Goal: Task Accomplishment & Management: Use online tool/utility

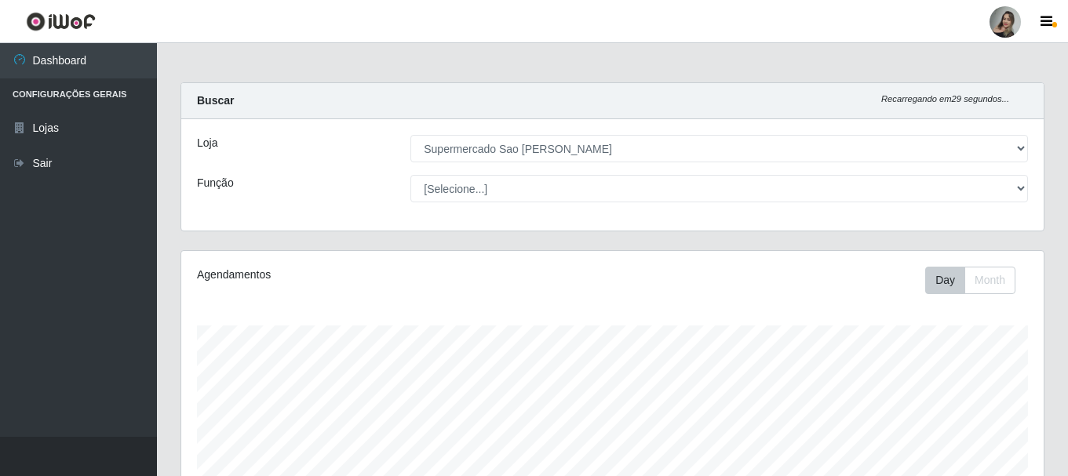
select select "383"
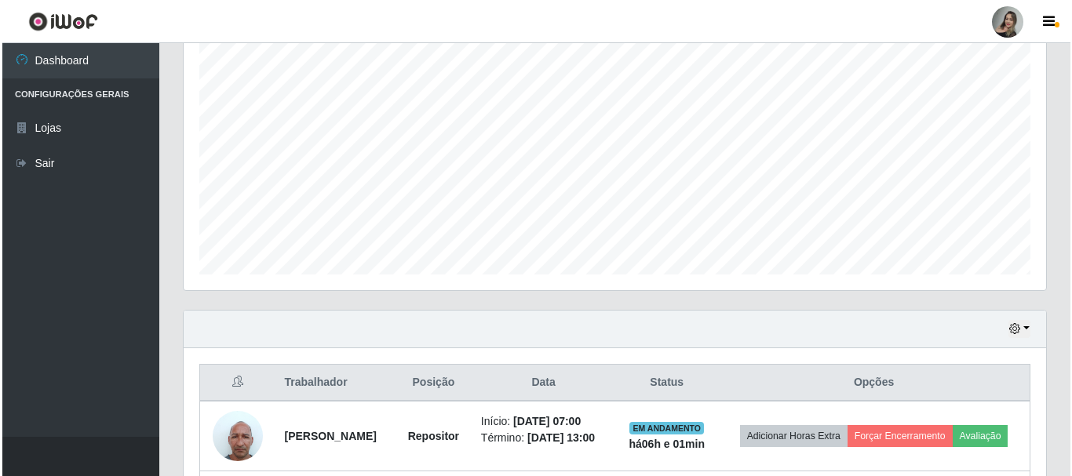
scroll to position [450, 0]
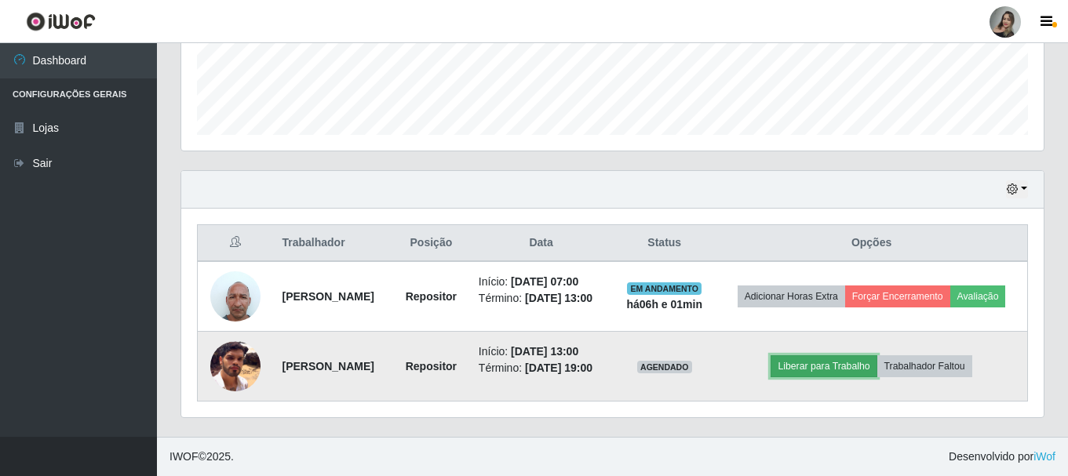
click at [855, 356] on button "Liberar para Trabalho" at bounding box center [824, 367] width 106 height 22
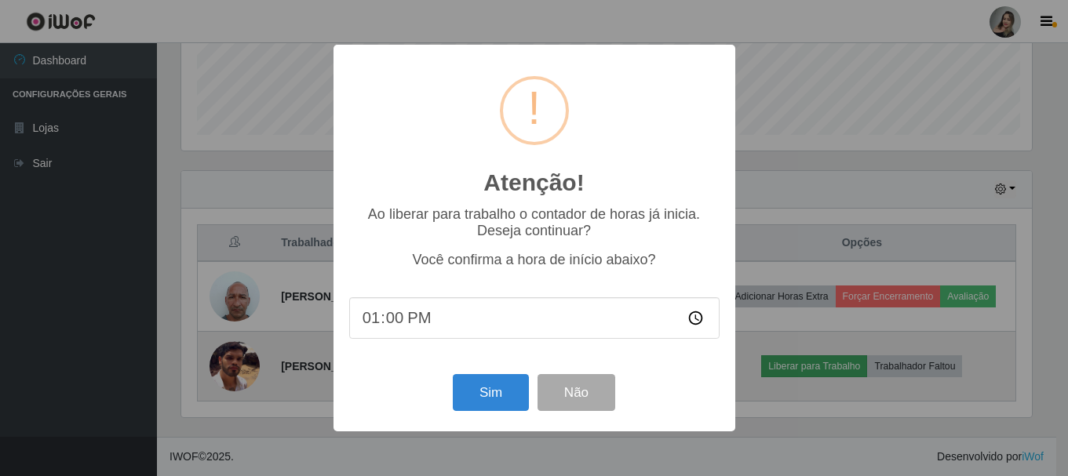
scroll to position [326, 855]
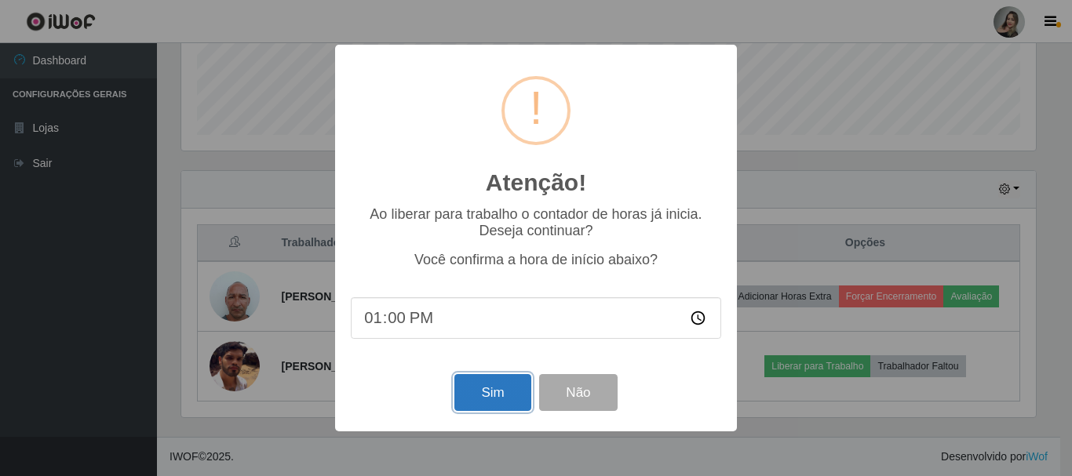
click at [506, 403] on button "Sim" at bounding box center [492, 392] width 76 height 37
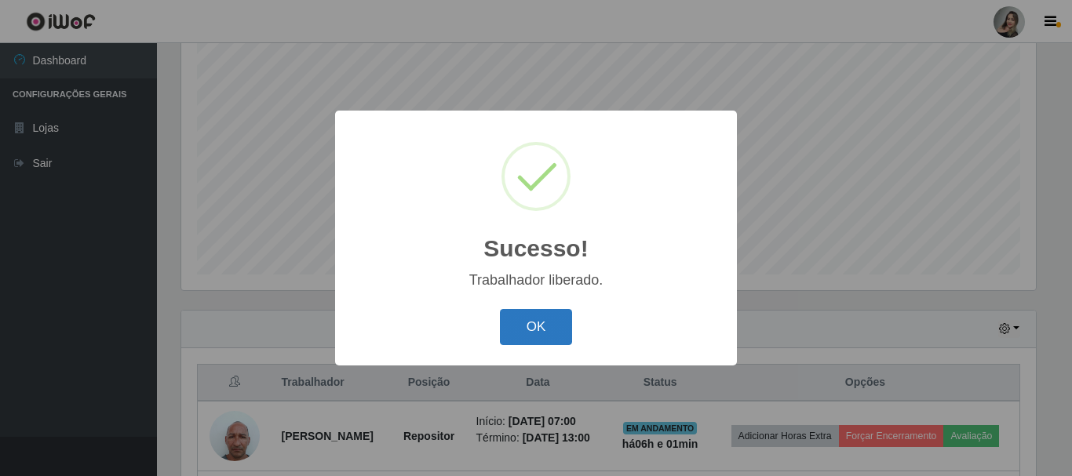
click at [531, 315] on button "OK" at bounding box center [536, 327] width 73 height 37
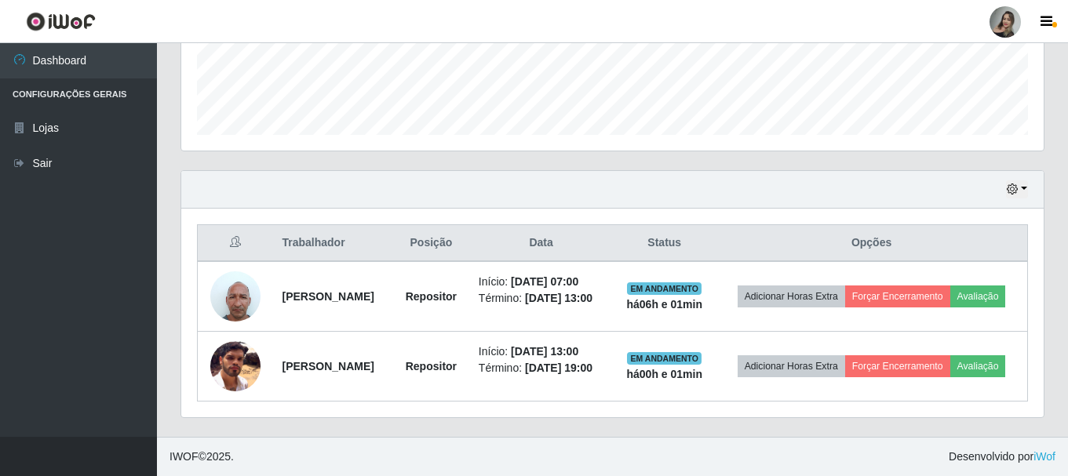
scroll to position [450, 0]
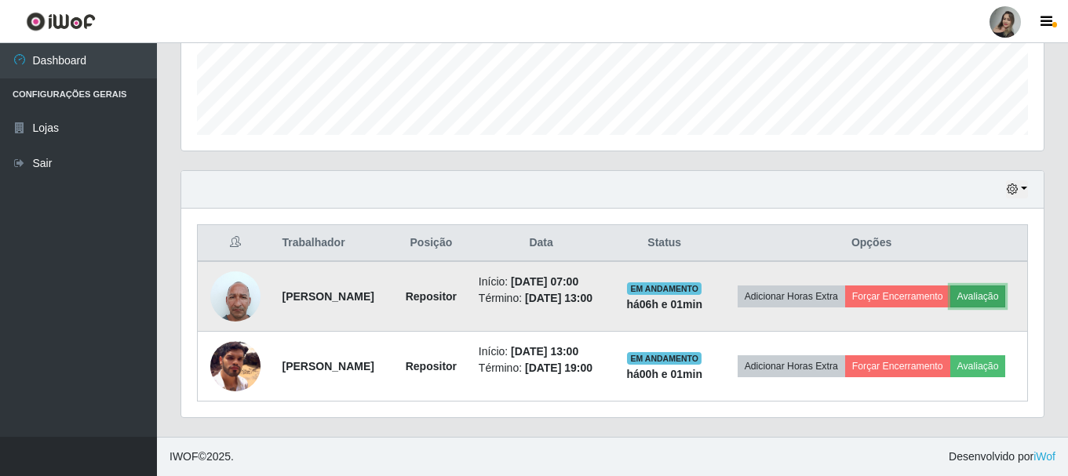
click at [950, 286] on button "Avaliação" at bounding box center [978, 297] width 56 height 22
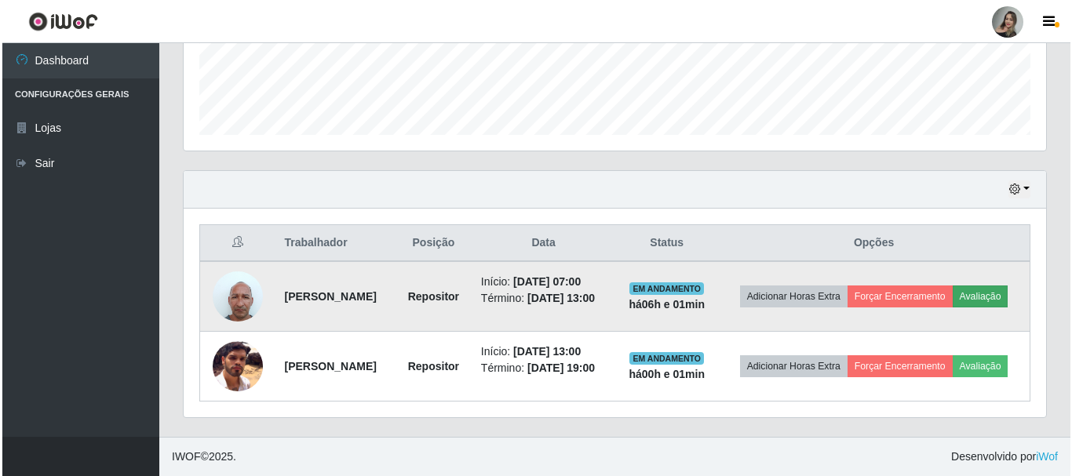
scroll to position [326, 855]
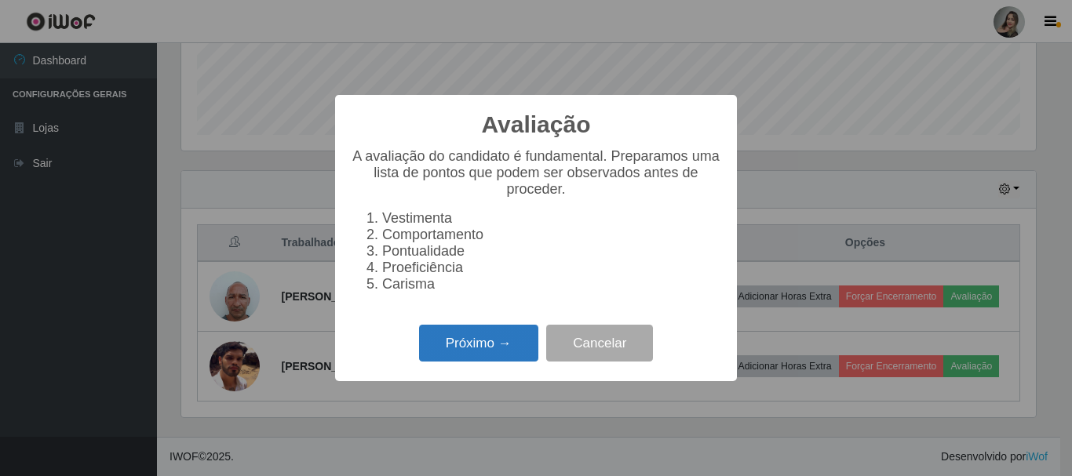
click at [461, 345] on button "Próximo →" at bounding box center [478, 343] width 119 height 37
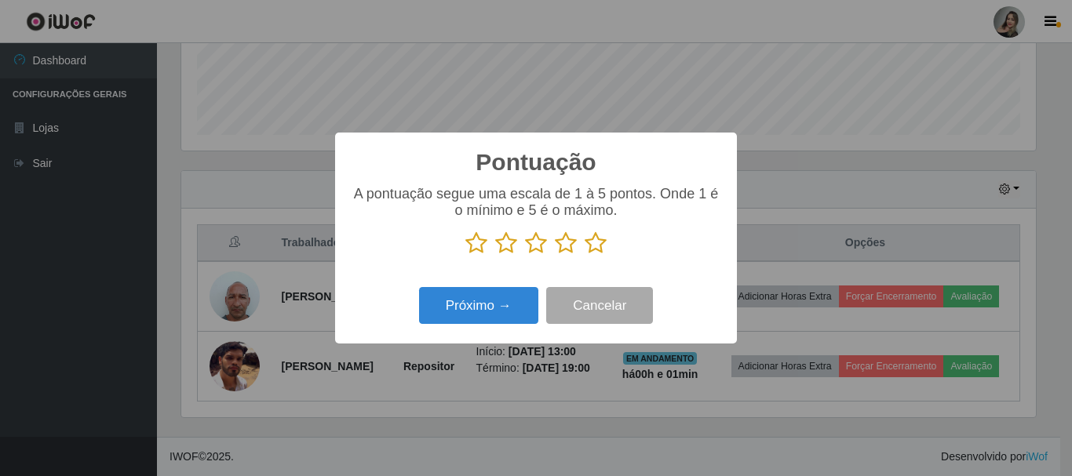
scroll to position [784494, 783965]
click at [513, 249] on icon at bounding box center [506, 244] width 22 height 24
click at [495, 255] on input "radio" at bounding box center [495, 255] width 0 height 0
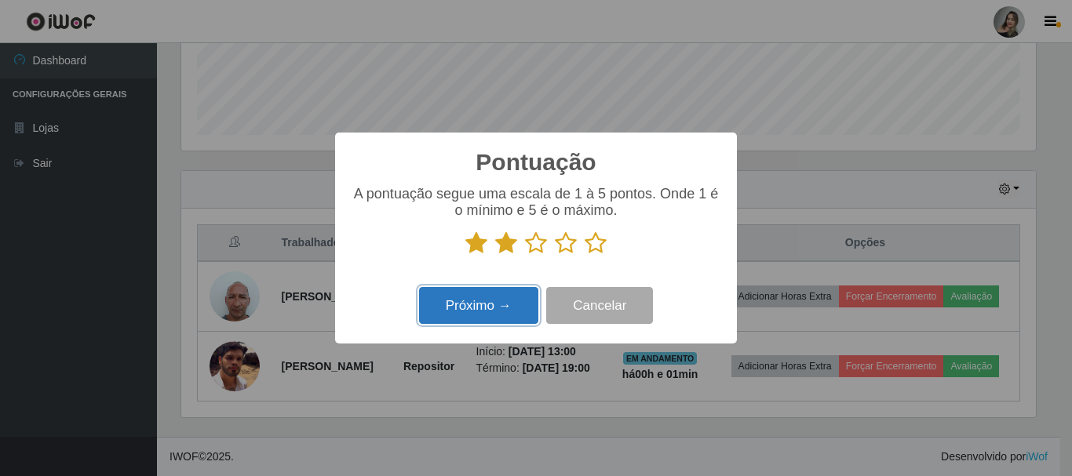
click at [488, 306] on button "Próximo →" at bounding box center [478, 305] width 119 height 37
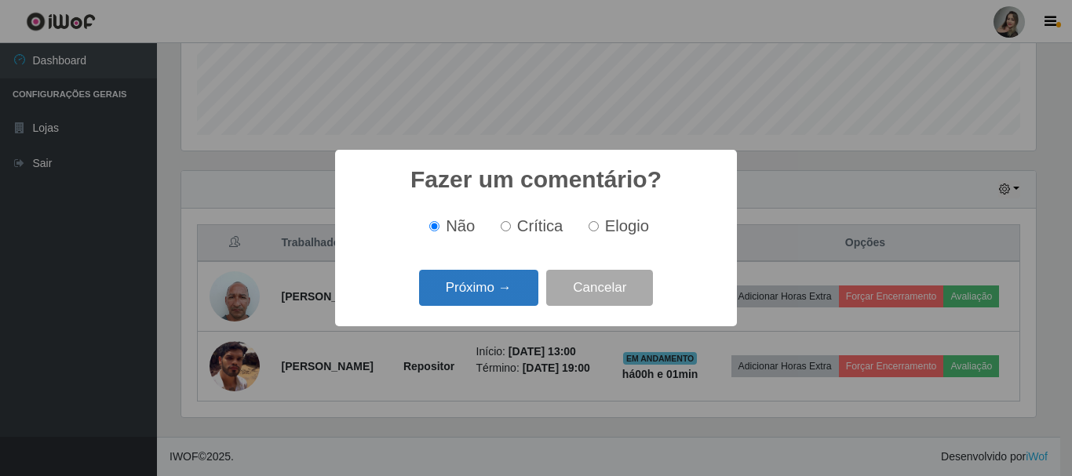
click at [490, 299] on button "Próximo →" at bounding box center [478, 288] width 119 height 37
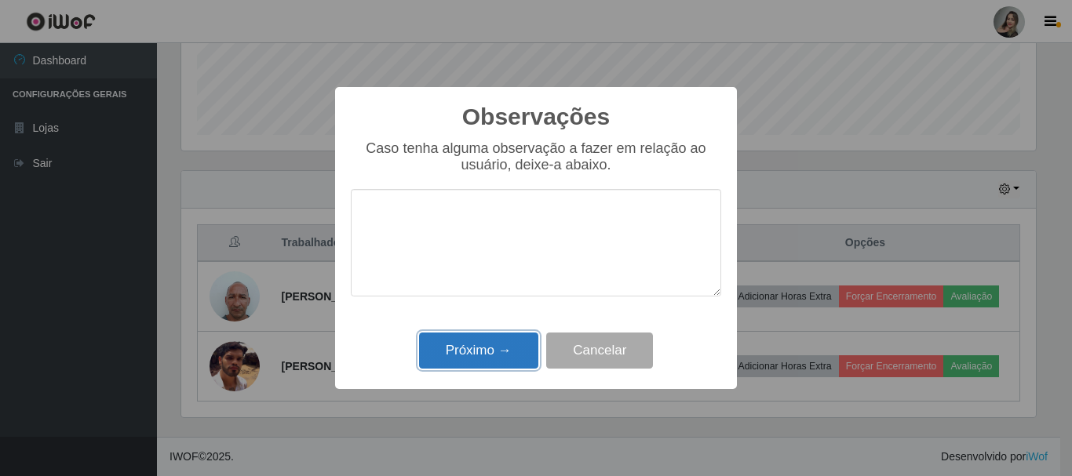
click at [490, 350] on button "Próximo →" at bounding box center [478, 351] width 119 height 37
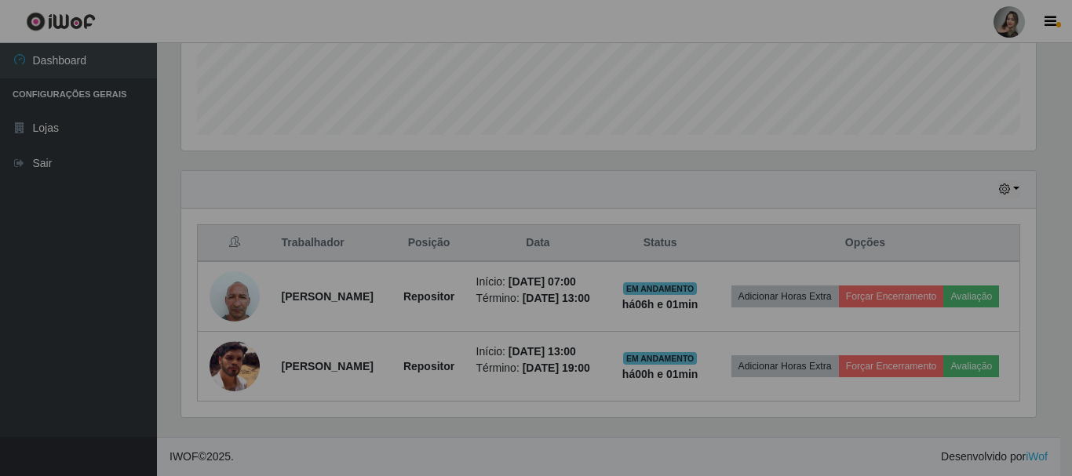
scroll to position [326, 863]
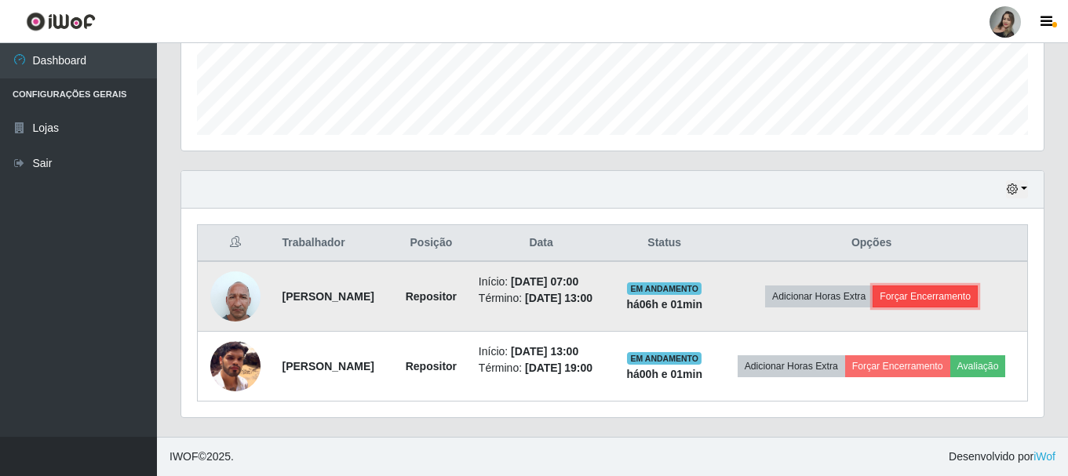
click at [930, 286] on button "Forçar Encerramento" at bounding box center [925, 297] width 105 height 22
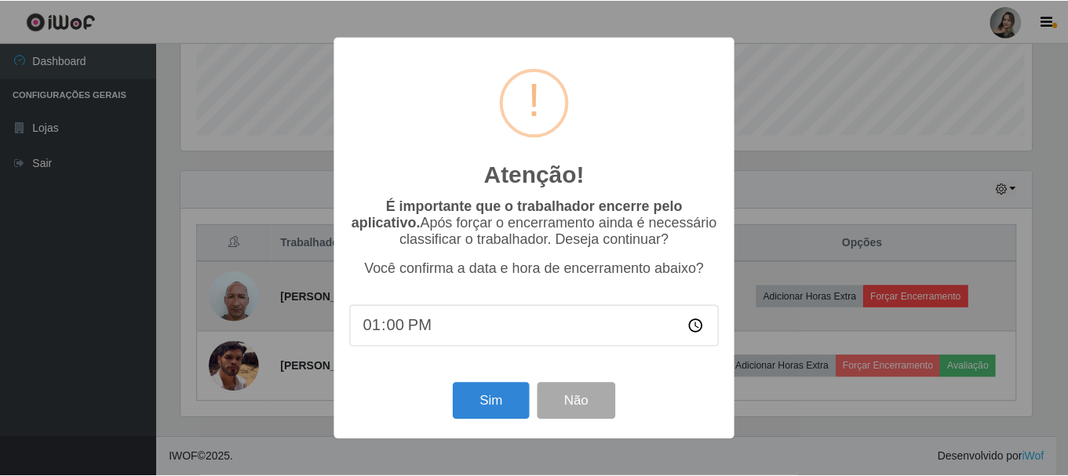
scroll to position [326, 855]
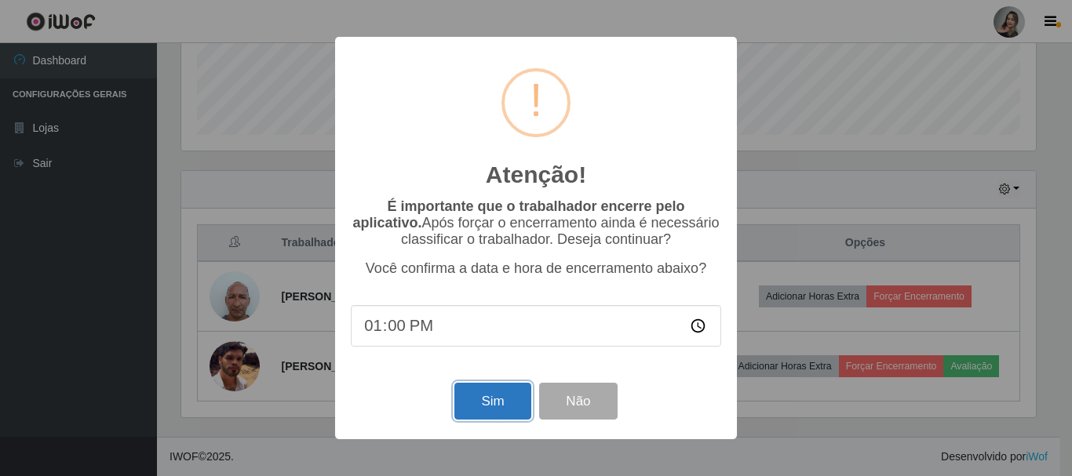
click at [476, 412] on button "Sim" at bounding box center [492, 401] width 76 height 37
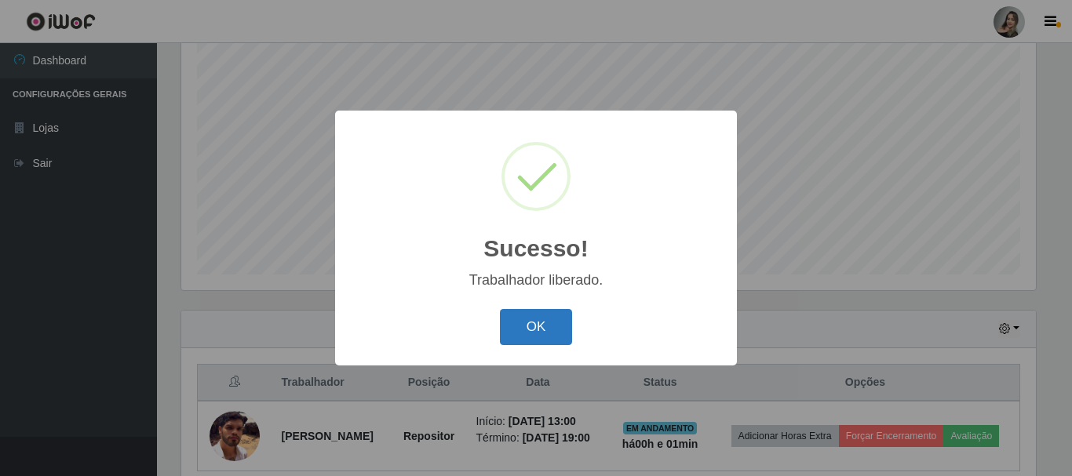
click at [527, 333] on button "OK" at bounding box center [536, 327] width 73 height 37
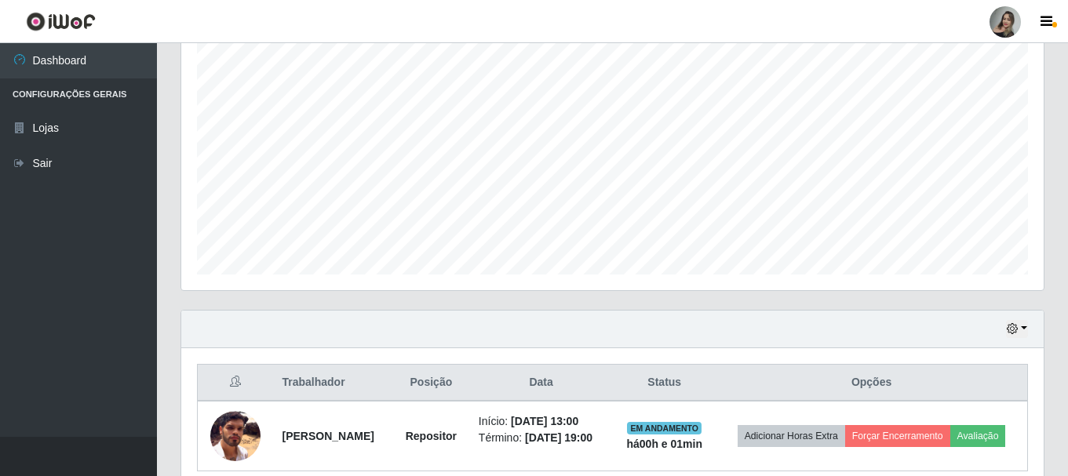
scroll to position [368, 0]
